Goal: Communication & Community: Ask a question

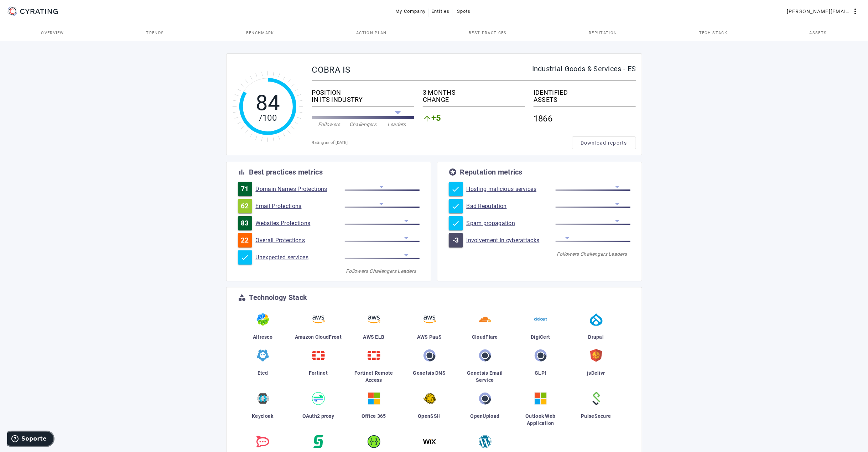
click at [43, 442] on span "Soporte" at bounding box center [33, 438] width 25 height 6
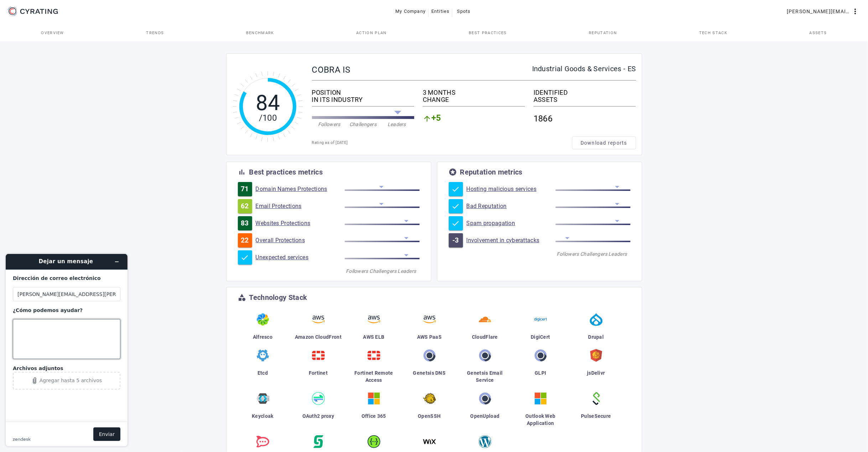
click at [40, 327] on textarea "¿Cómo podemos ayudar?" at bounding box center [67, 339] width 108 height 40
drag, startPoint x: 78, startPoint y: 348, endPoint x: 12, endPoint y: 331, distance: 67.8
click at [13, 331] on textarea "Hello. I can see that the date of the rating is September 6th. Are there any pr…" at bounding box center [67, 339] width 108 height 40
click at [22, 327] on textarea "Hello. I can see that the date of the rating is September 6th. Are there any pr…" at bounding box center [67, 339] width 108 height 40
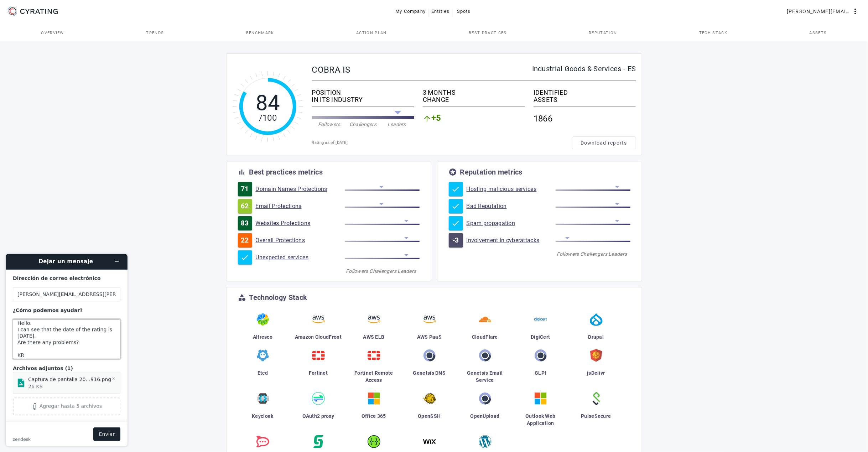
click at [22, 327] on textarea "Hello. I can see that the date of the rating is September 6th. Are there any pr…" at bounding box center [67, 339] width 108 height 40
click at [23, 343] on textarea "Hello. I see that the date of the rating is September 6th. Are there any proble…" at bounding box center [67, 339] width 108 height 40
click at [64, 346] on textarea "Hello. I see that the date of the rating is September 6th. Is there any problem…" at bounding box center [67, 339] width 108 height 40
drag, startPoint x: 37, startPoint y: 343, endPoint x: 44, endPoint y: 343, distance: 6.8
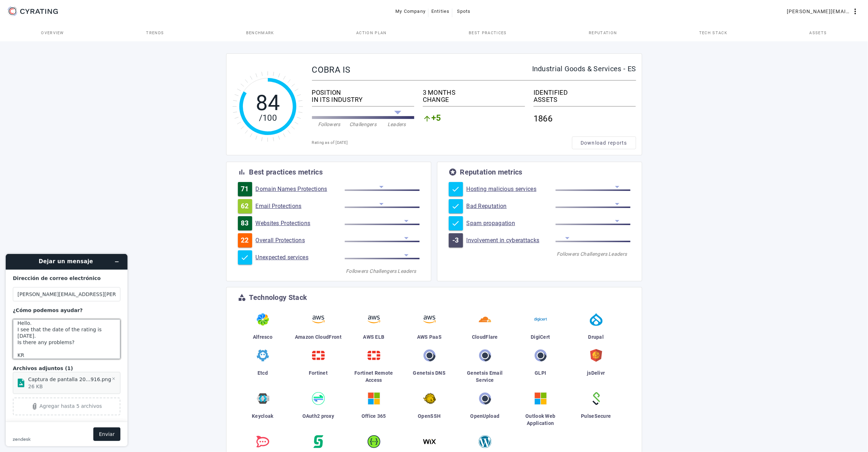
click at [44, 343] on textarea "Hello. I see that the date of the rating is September 6th. Is there any problem…" at bounding box center [67, 339] width 108 height 40
click at [58, 341] on textarea "Hello. I see that the date of the rating is September 6th. Is there a problems?…" at bounding box center [67, 339] width 108 height 40
type textarea "Hello. I see that the date of the rating is September 6th. Is there a problem? …"
click at [110, 433] on button "Enviar" at bounding box center [106, 434] width 27 height 14
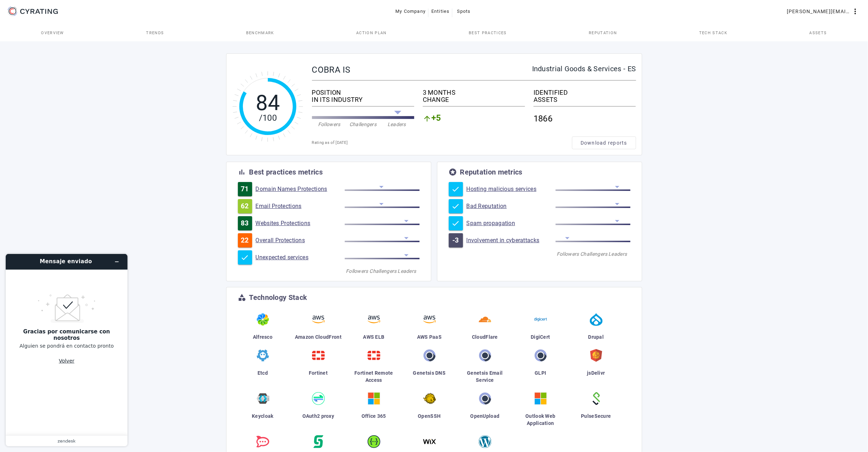
click at [68, 356] on button "Volver" at bounding box center [67, 361] width 16 height 14
